Goal: Find specific page/section: Find specific page/section

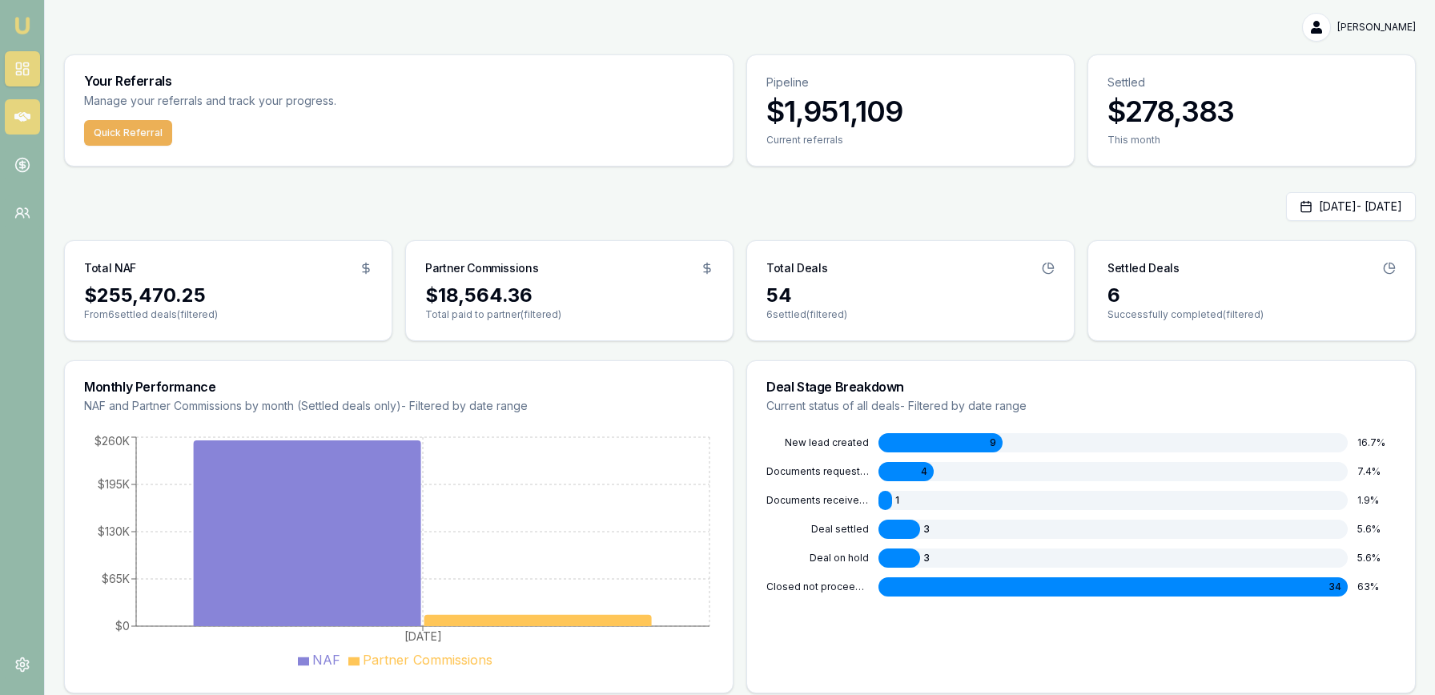
click at [29, 126] on link at bounding box center [22, 116] width 35 height 35
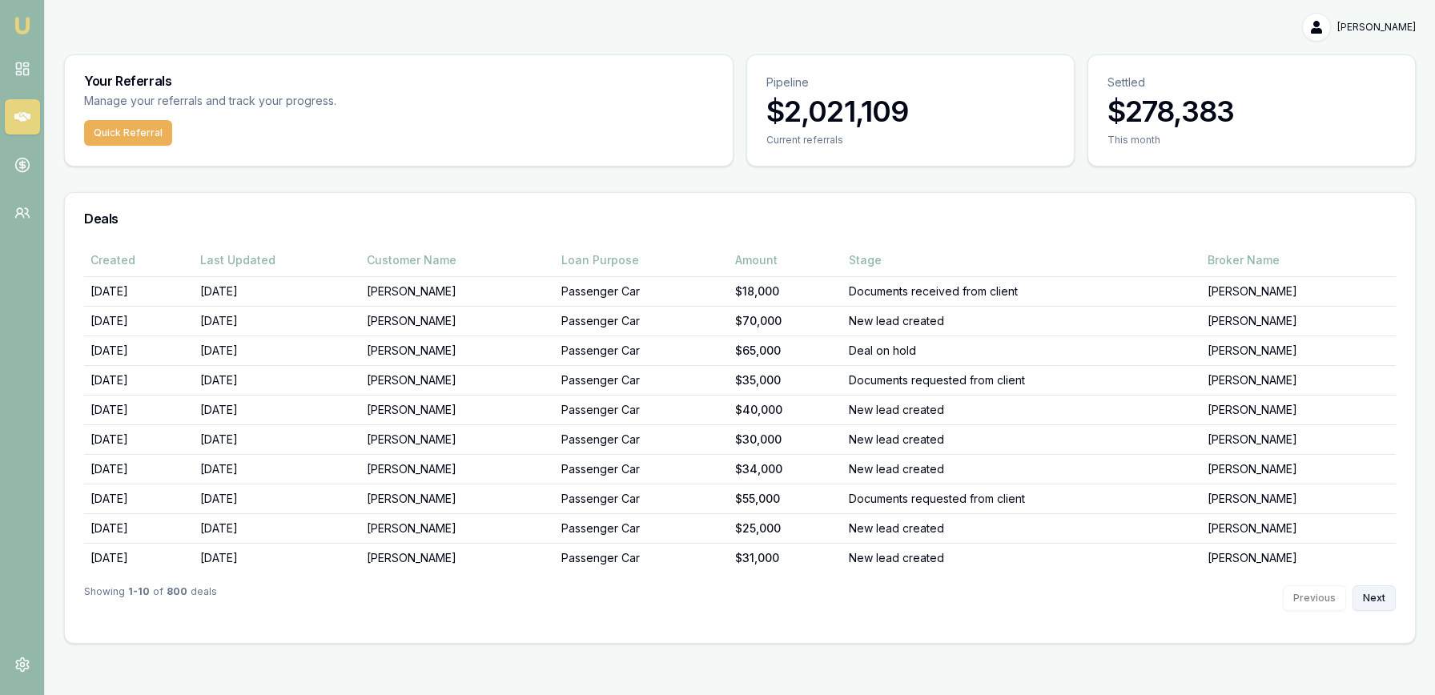
click at [1381, 605] on button "Next" at bounding box center [1373, 598] width 43 height 26
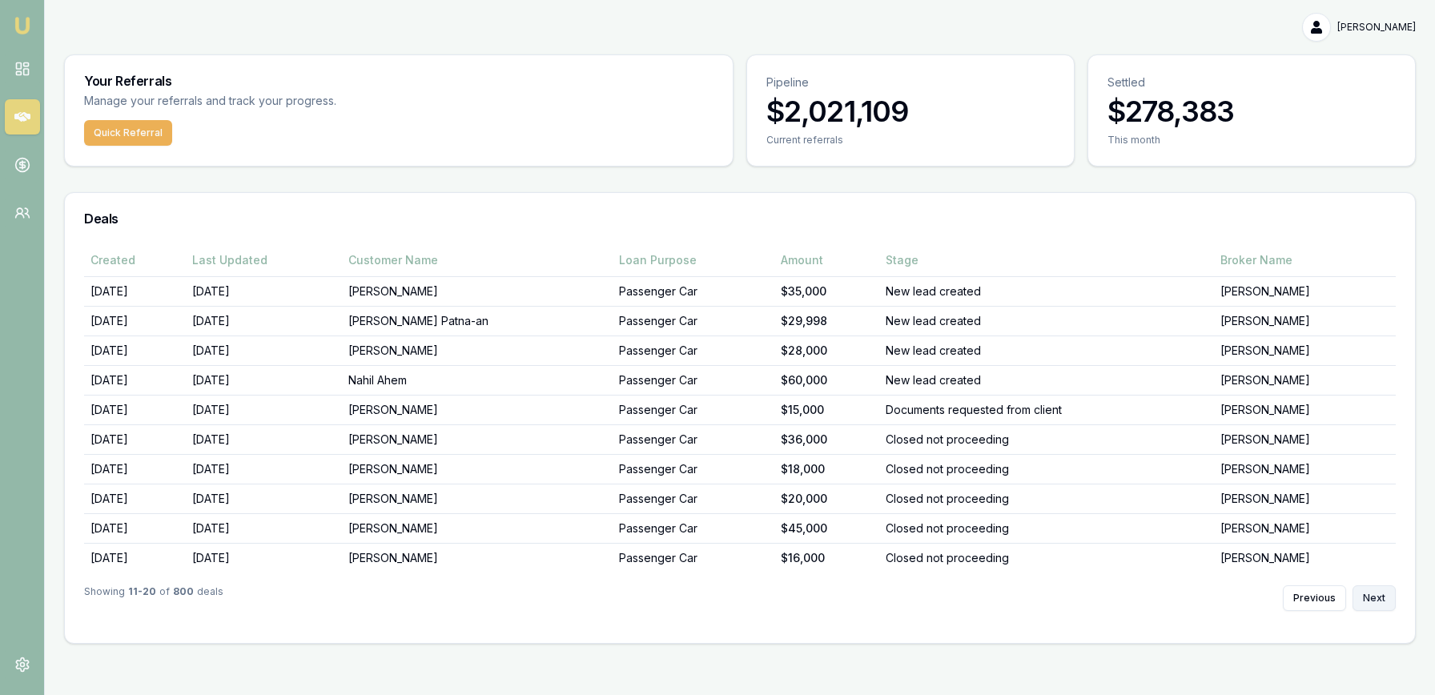
click at [1381, 605] on button "Next" at bounding box center [1373, 598] width 43 height 26
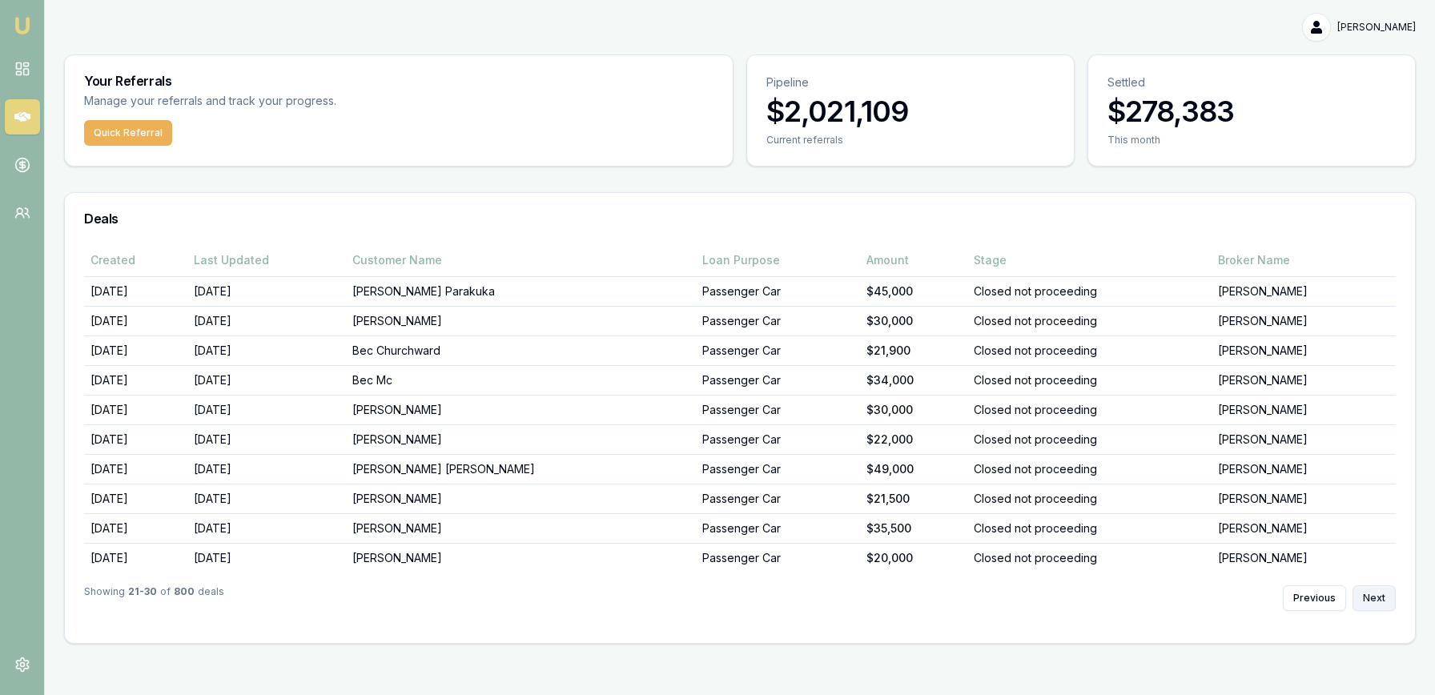
click at [1381, 605] on button "Next" at bounding box center [1373, 598] width 43 height 26
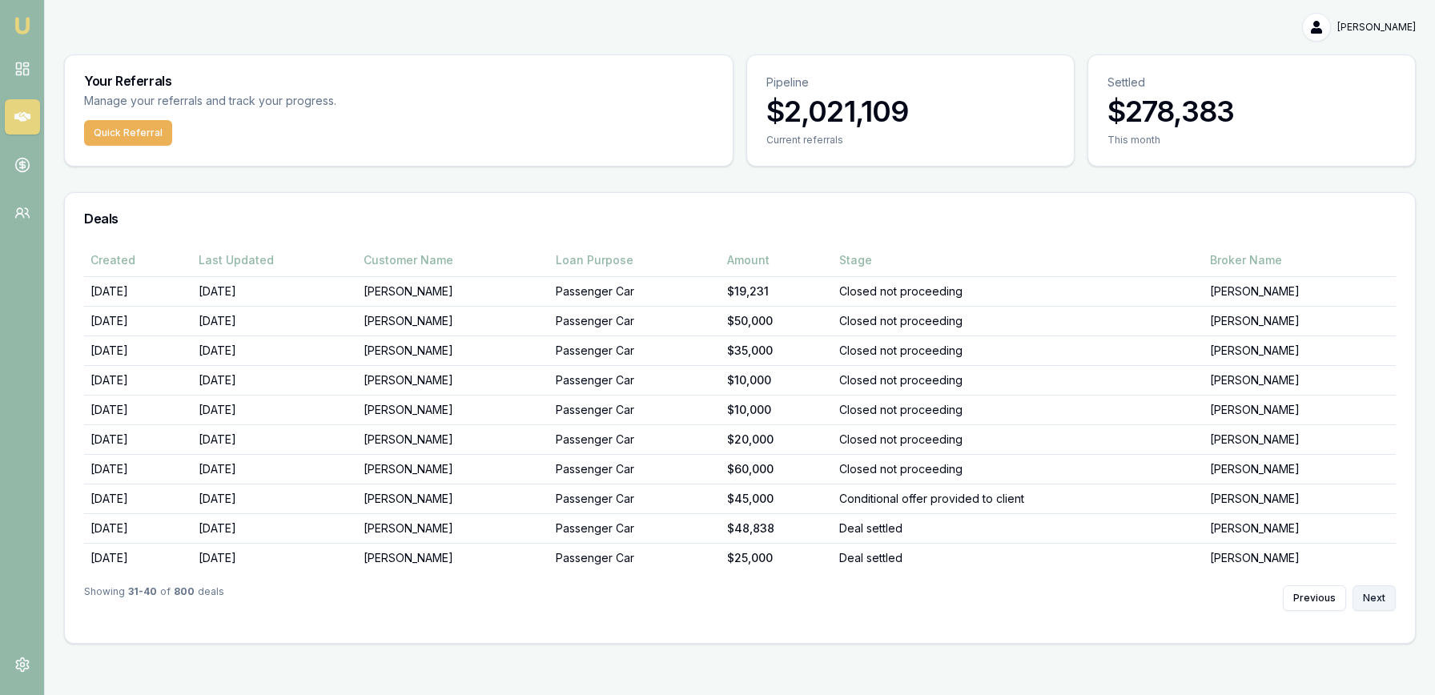
click at [1381, 605] on button "Next" at bounding box center [1373, 598] width 43 height 26
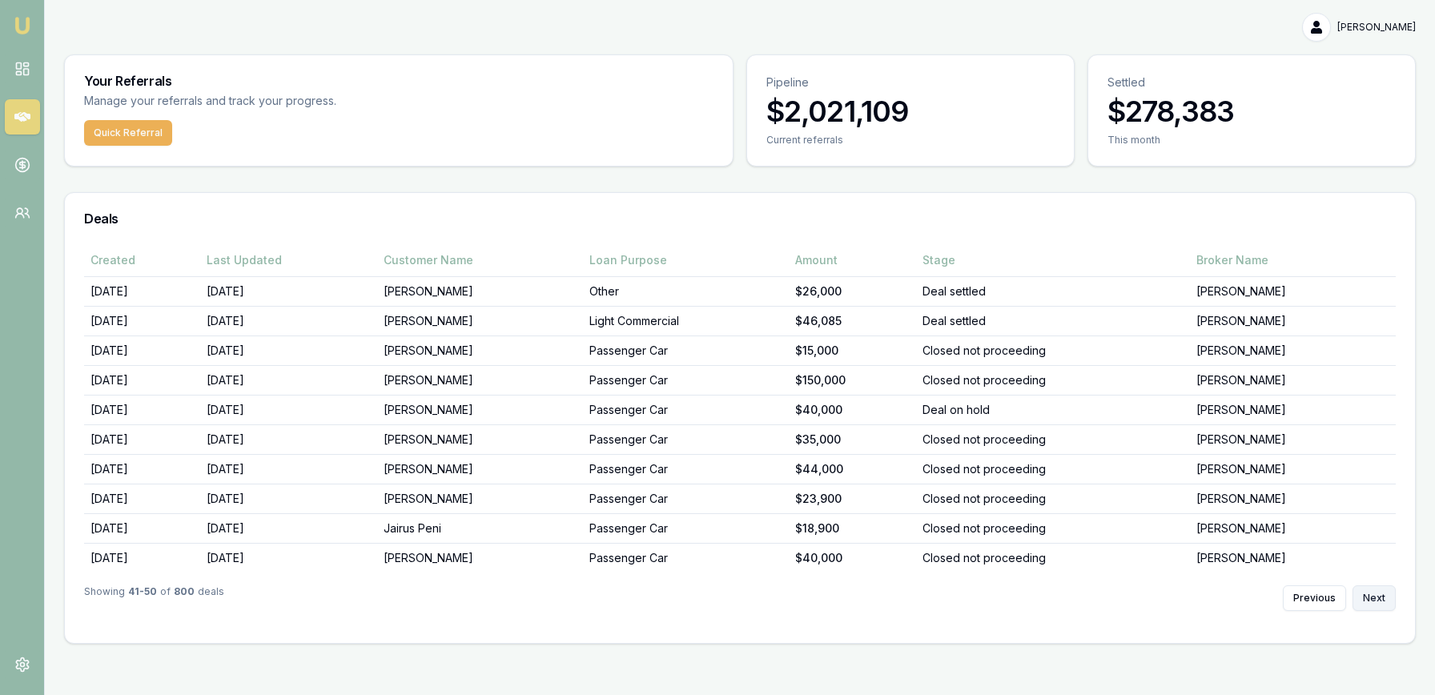
click at [1381, 605] on button "Next" at bounding box center [1373, 598] width 43 height 26
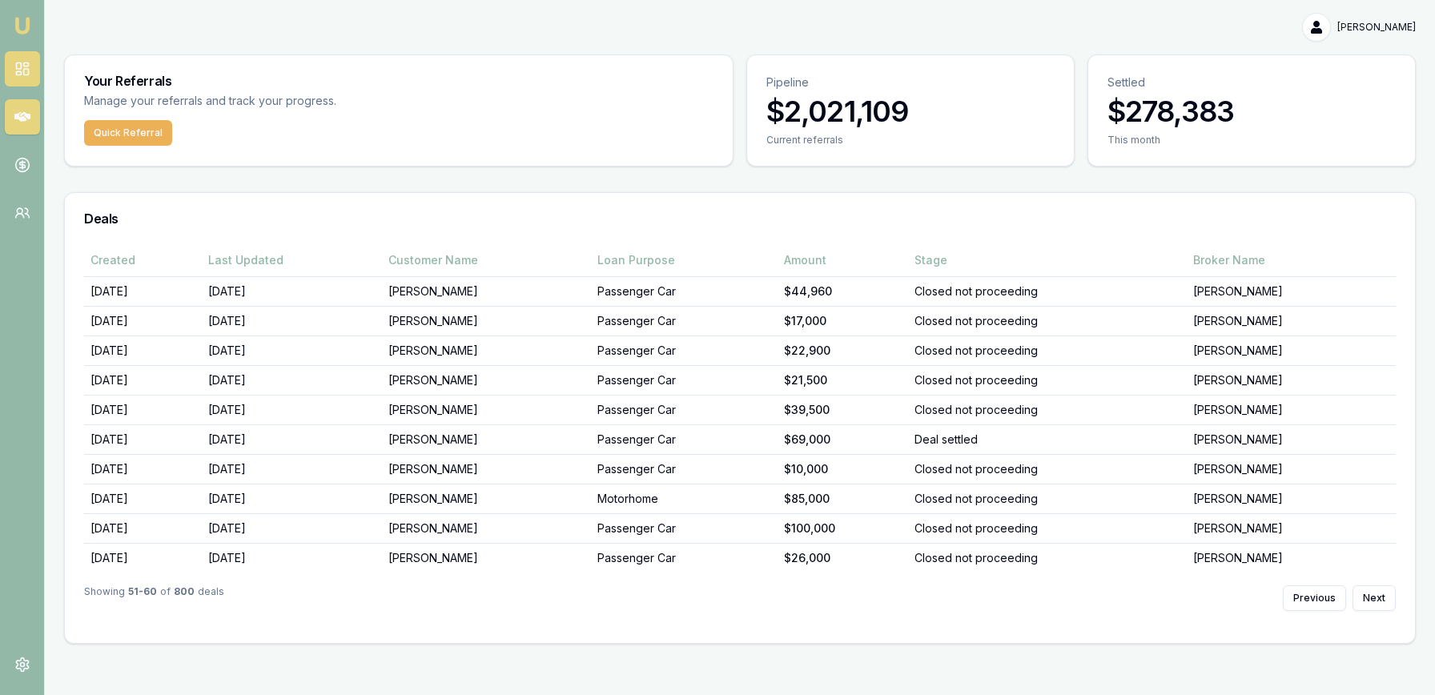
click at [21, 66] on icon at bounding box center [22, 69] width 16 height 16
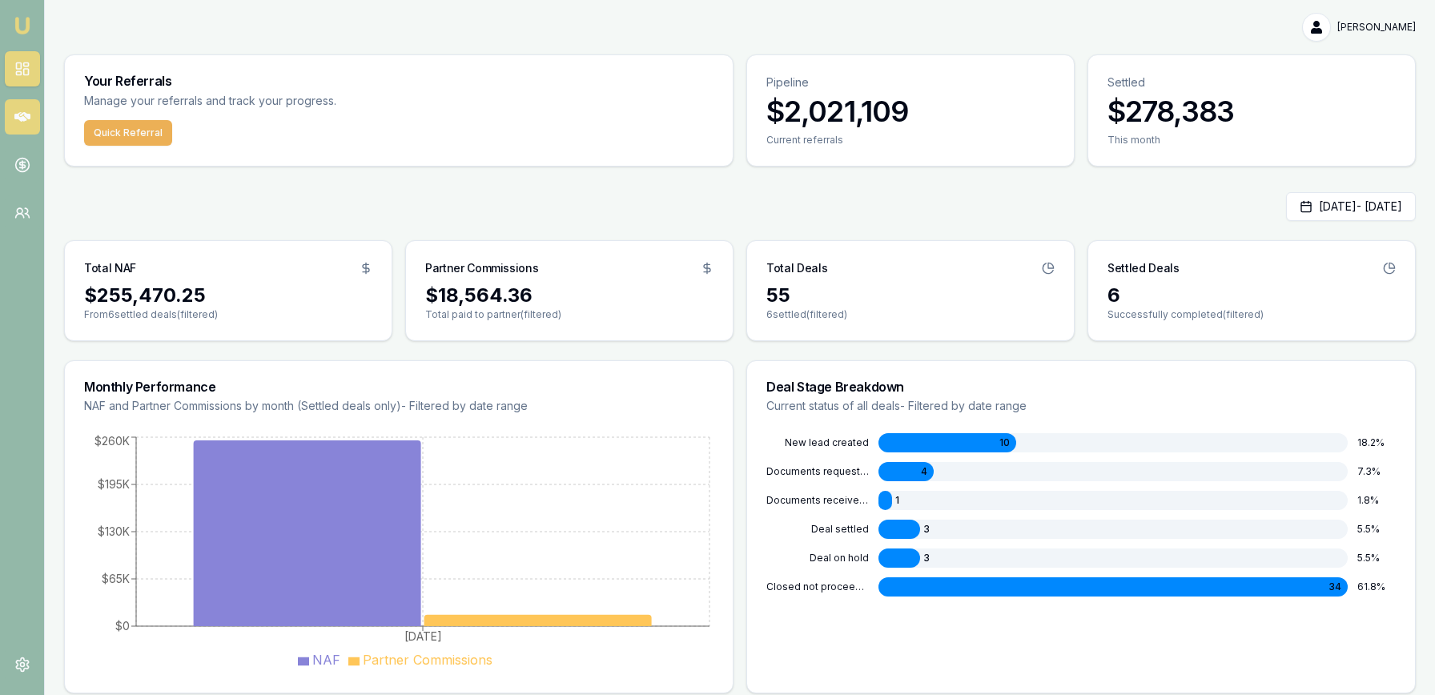
click at [27, 115] on icon at bounding box center [22, 117] width 16 height 10
